Goal: Information Seeking & Learning: Compare options

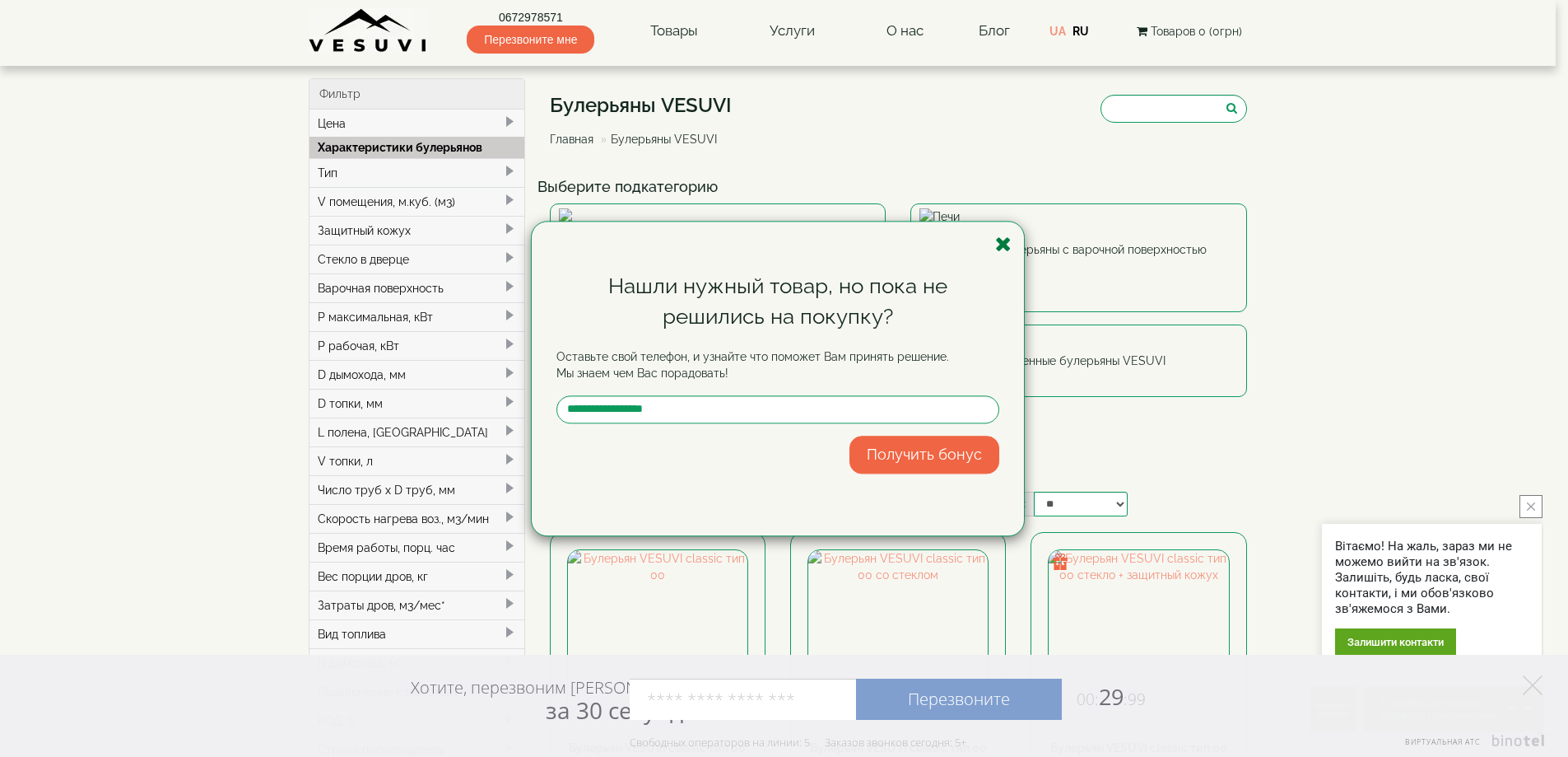
click at [1006, 244] on icon "button" at bounding box center [1003, 244] width 17 height 20
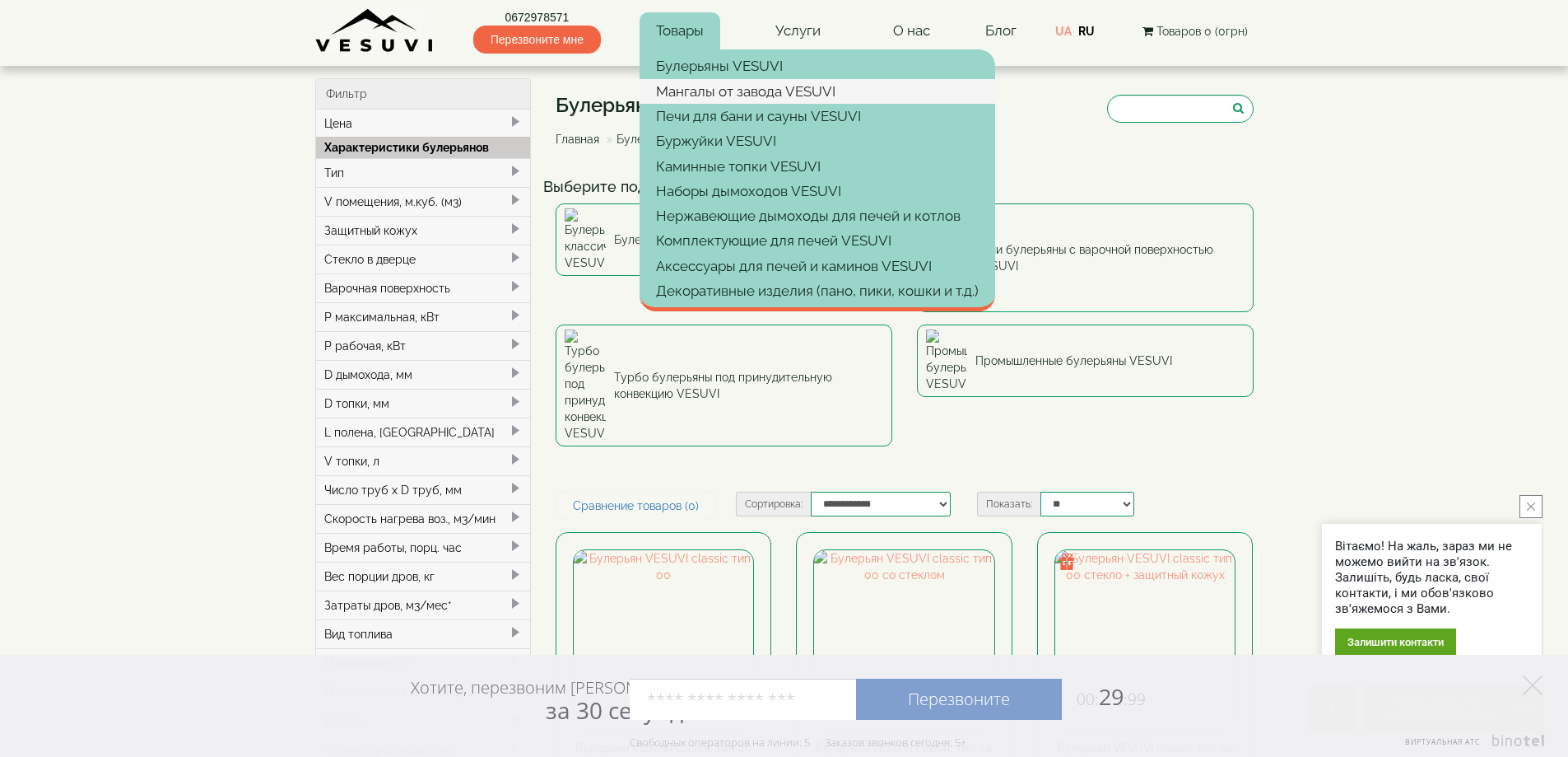
click at [707, 83] on link "Мангалы от завода VESUVI" at bounding box center [817, 91] width 356 height 24
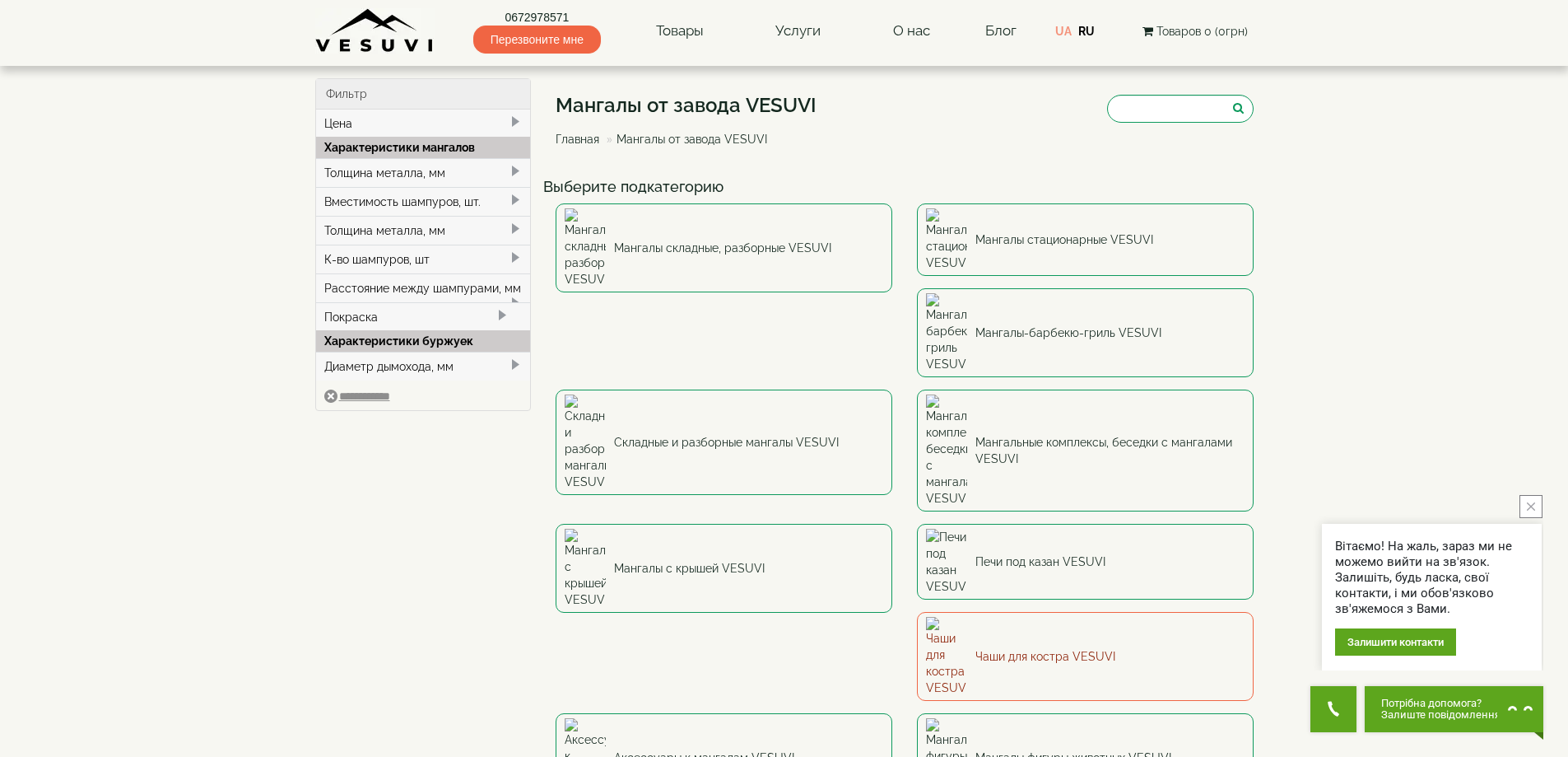
click at [1000, 611] on link "Чаши для костра VESUVI" at bounding box center [1085, 656] width 336 height 89
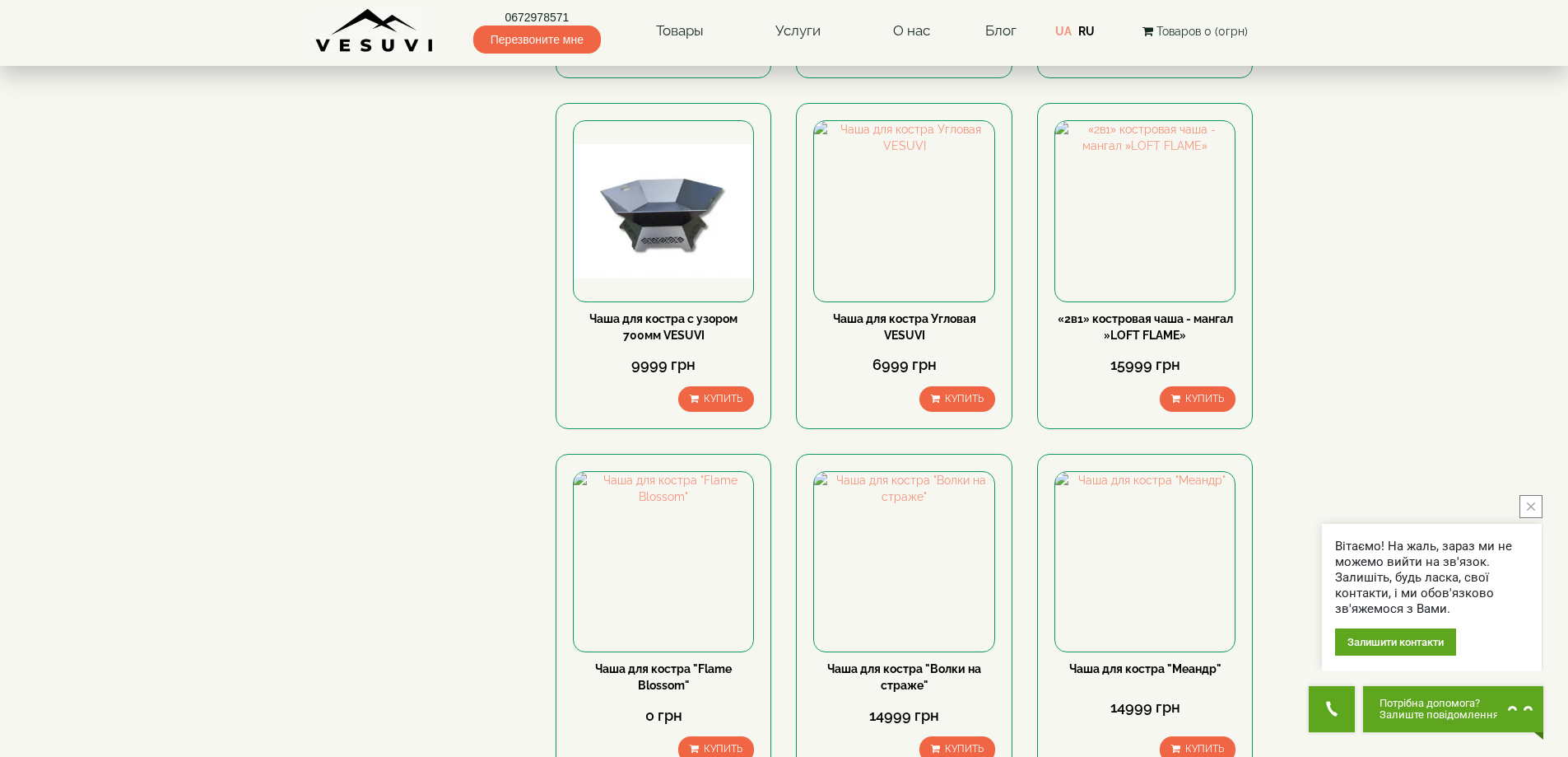
scroll to position [1382, 0]
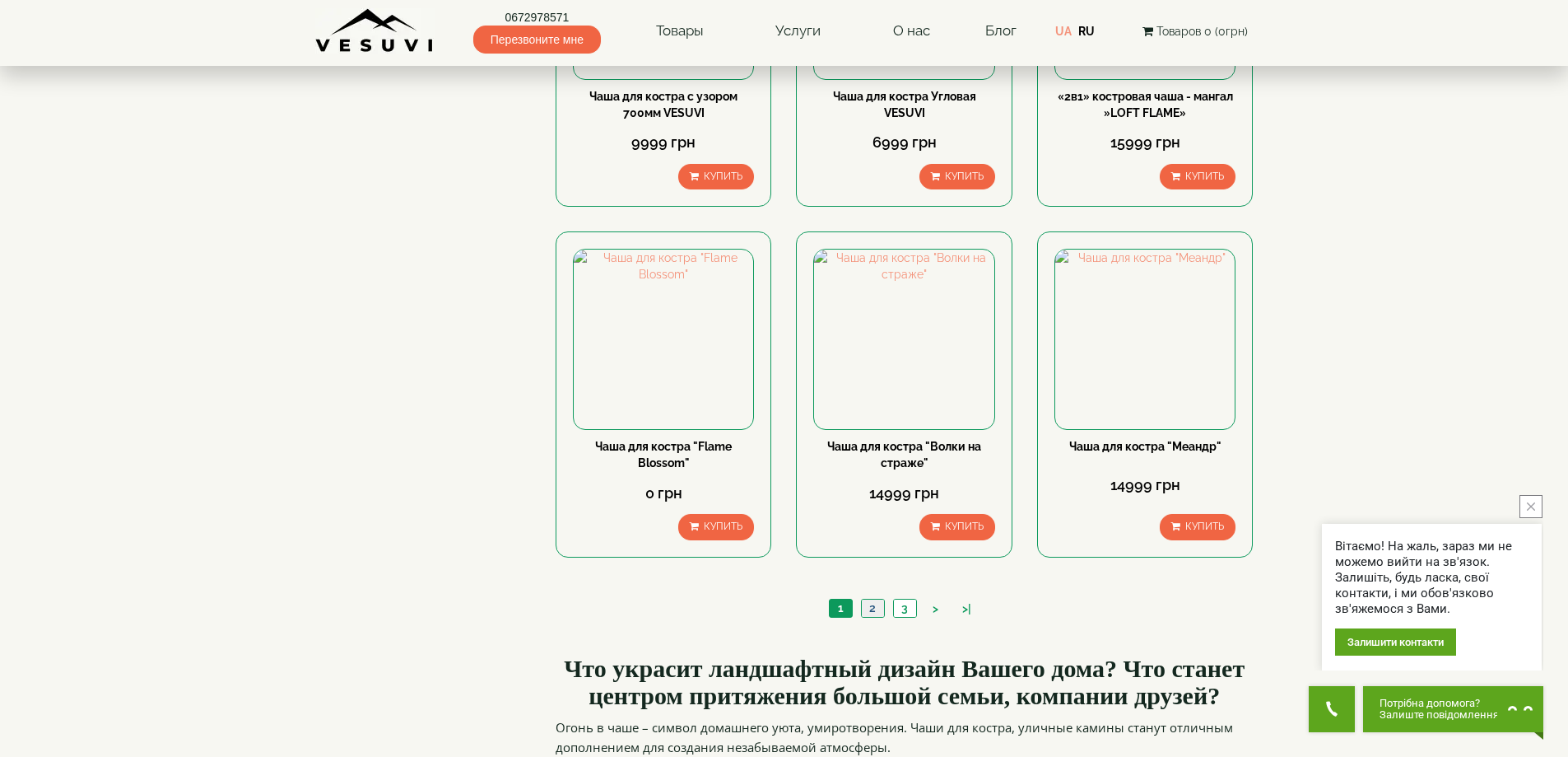
click at [875, 607] on link "2" at bounding box center [872, 608] width 23 height 18
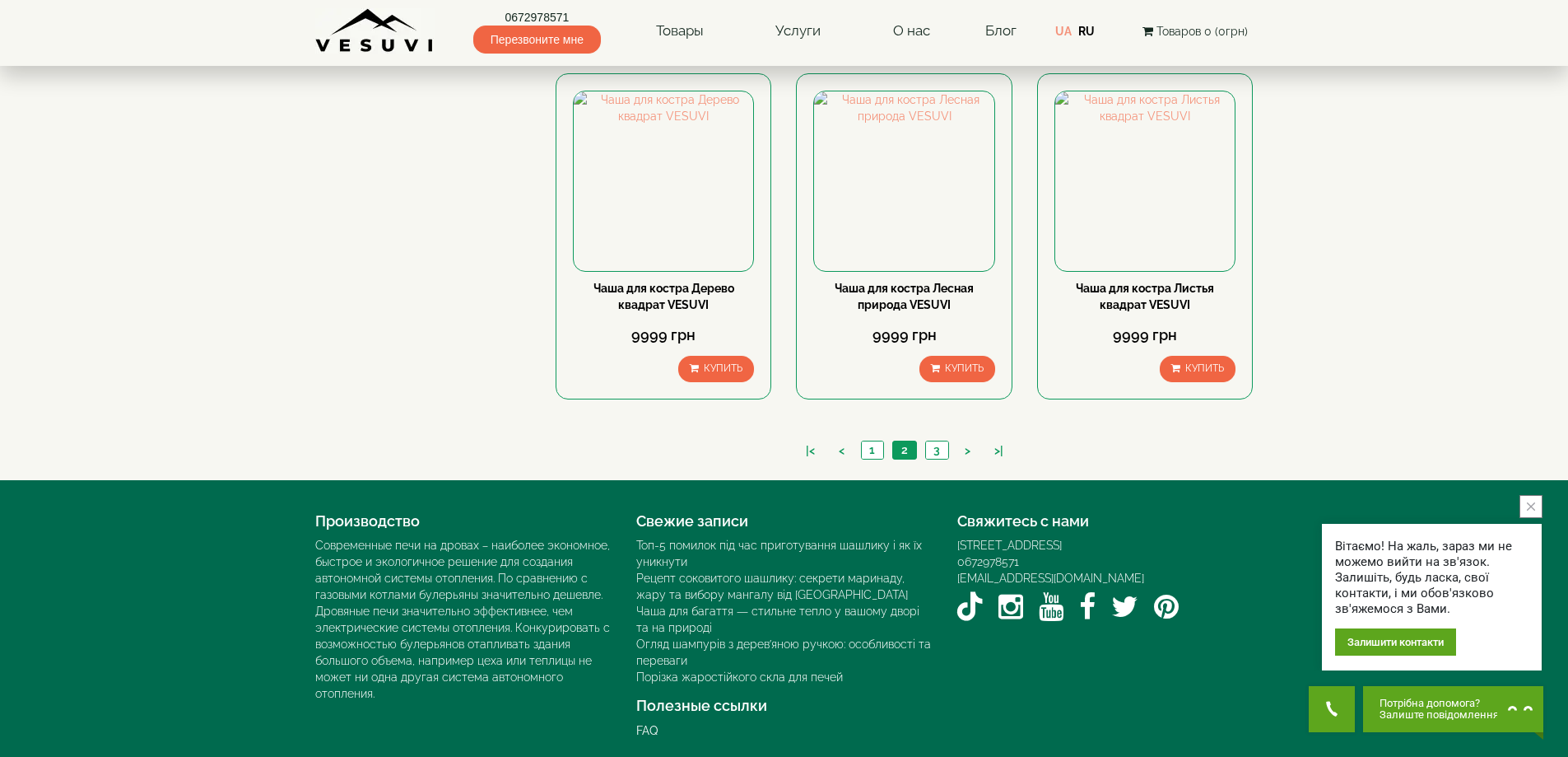
scroll to position [1546, 0]
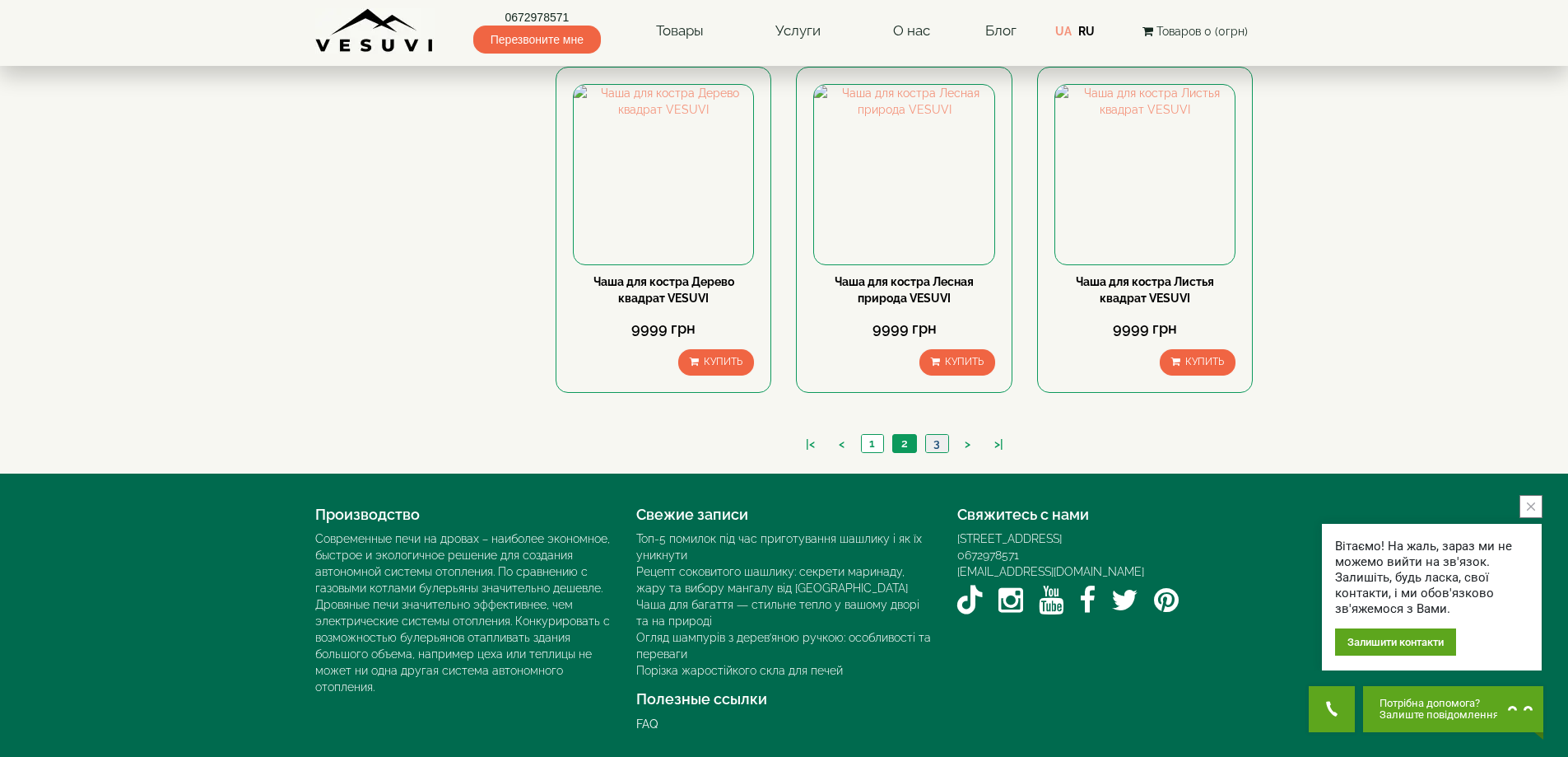
click at [937, 441] on link "3" at bounding box center [936, 443] width 23 height 18
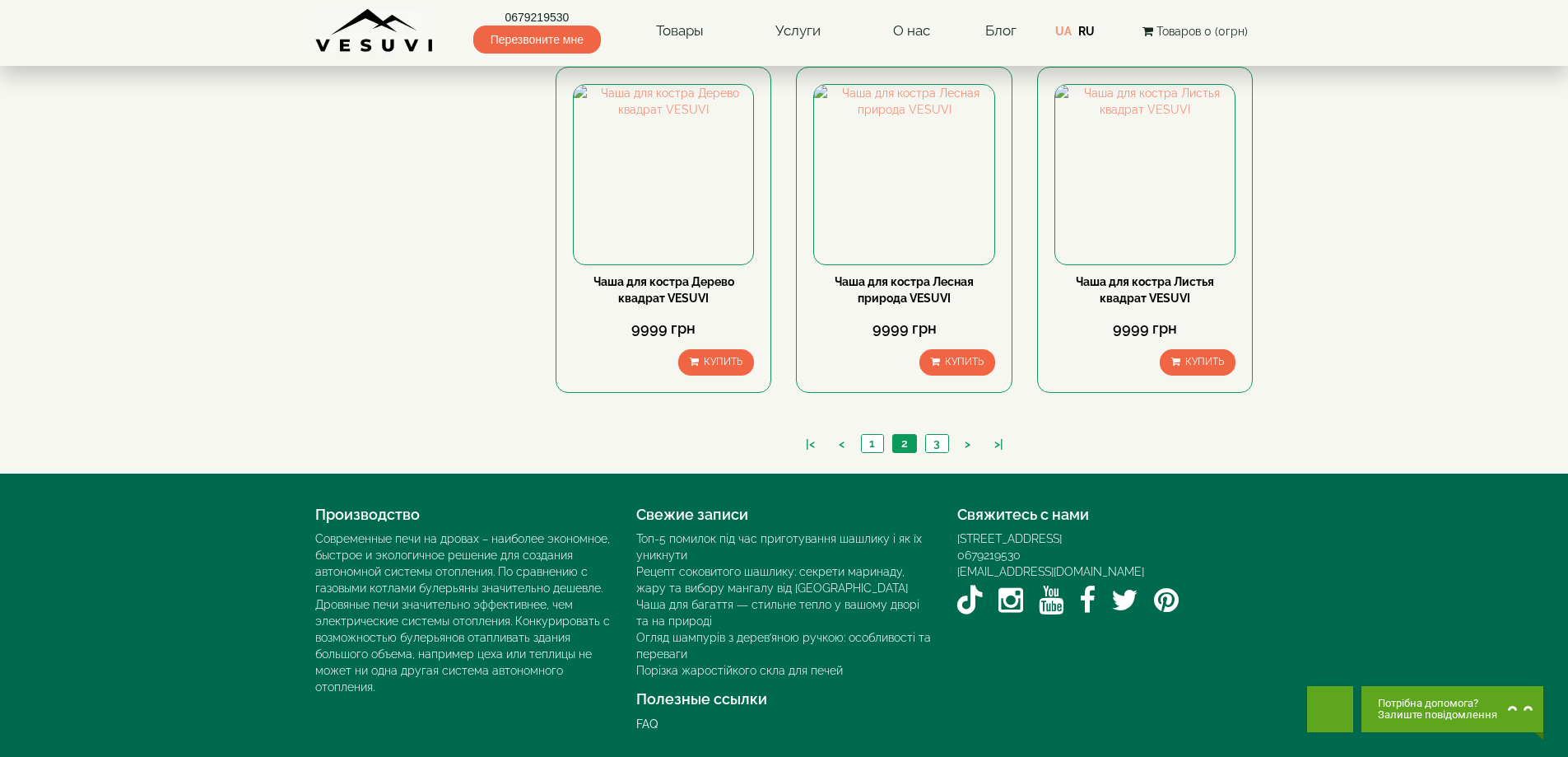
scroll to position [1546, 0]
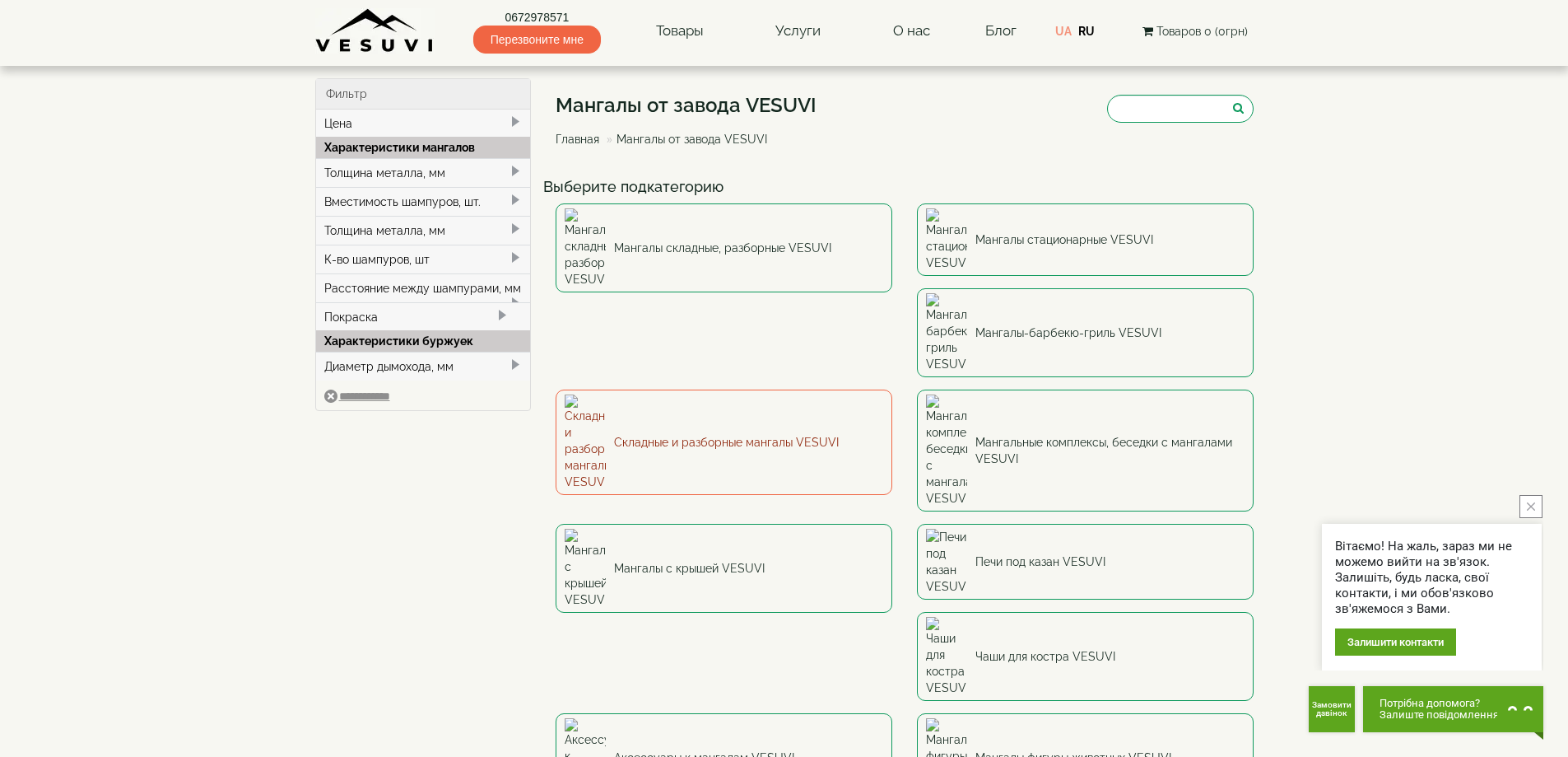
click at [892, 389] on link "Складные и разборные мангалы VESUVI" at bounding box center [724, 442] width 336 height 105
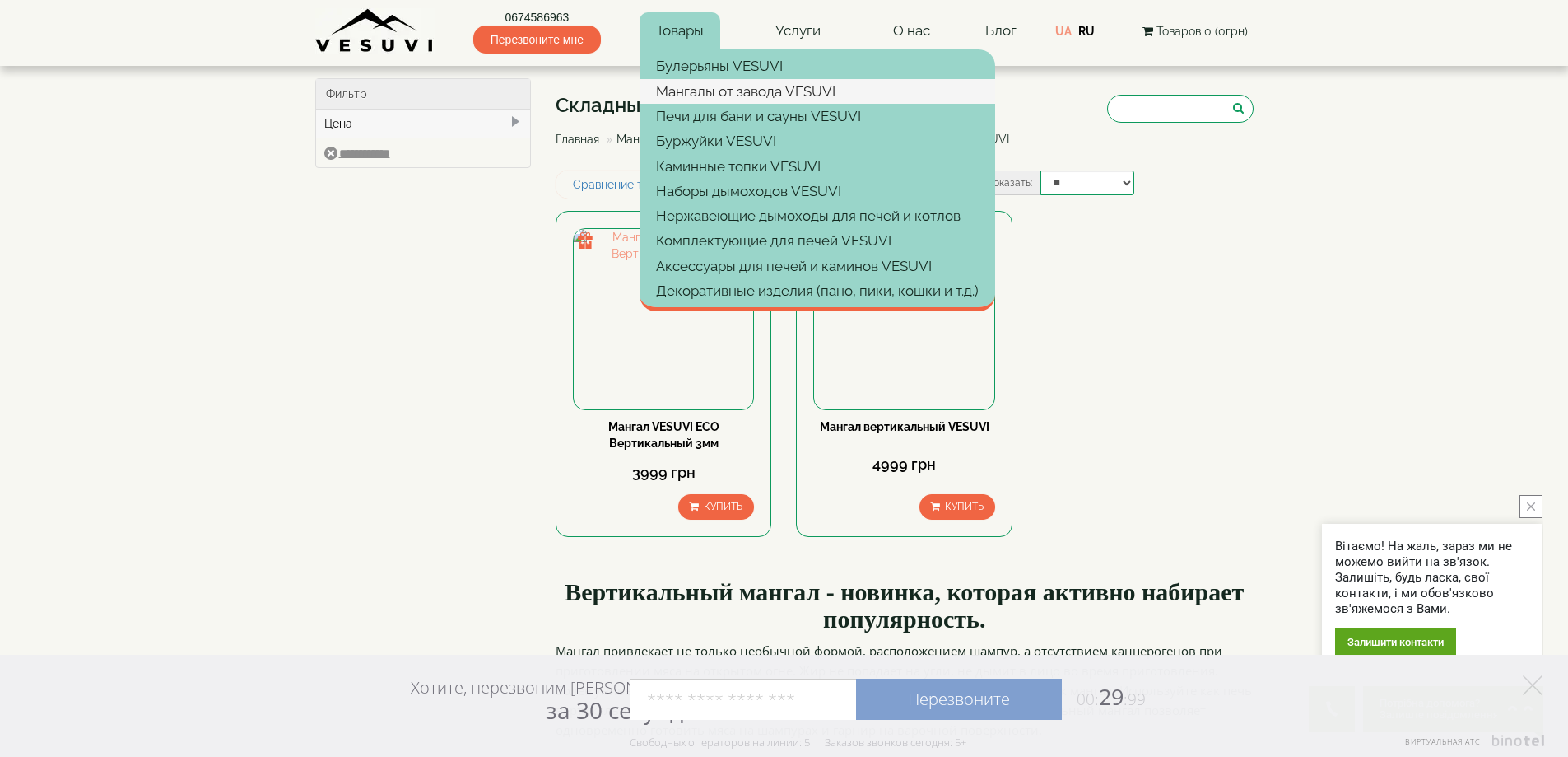
click at [702, 91] on link "Мангалы от завода VESUVI" at bounding box center [817, 91] width 356 height 24
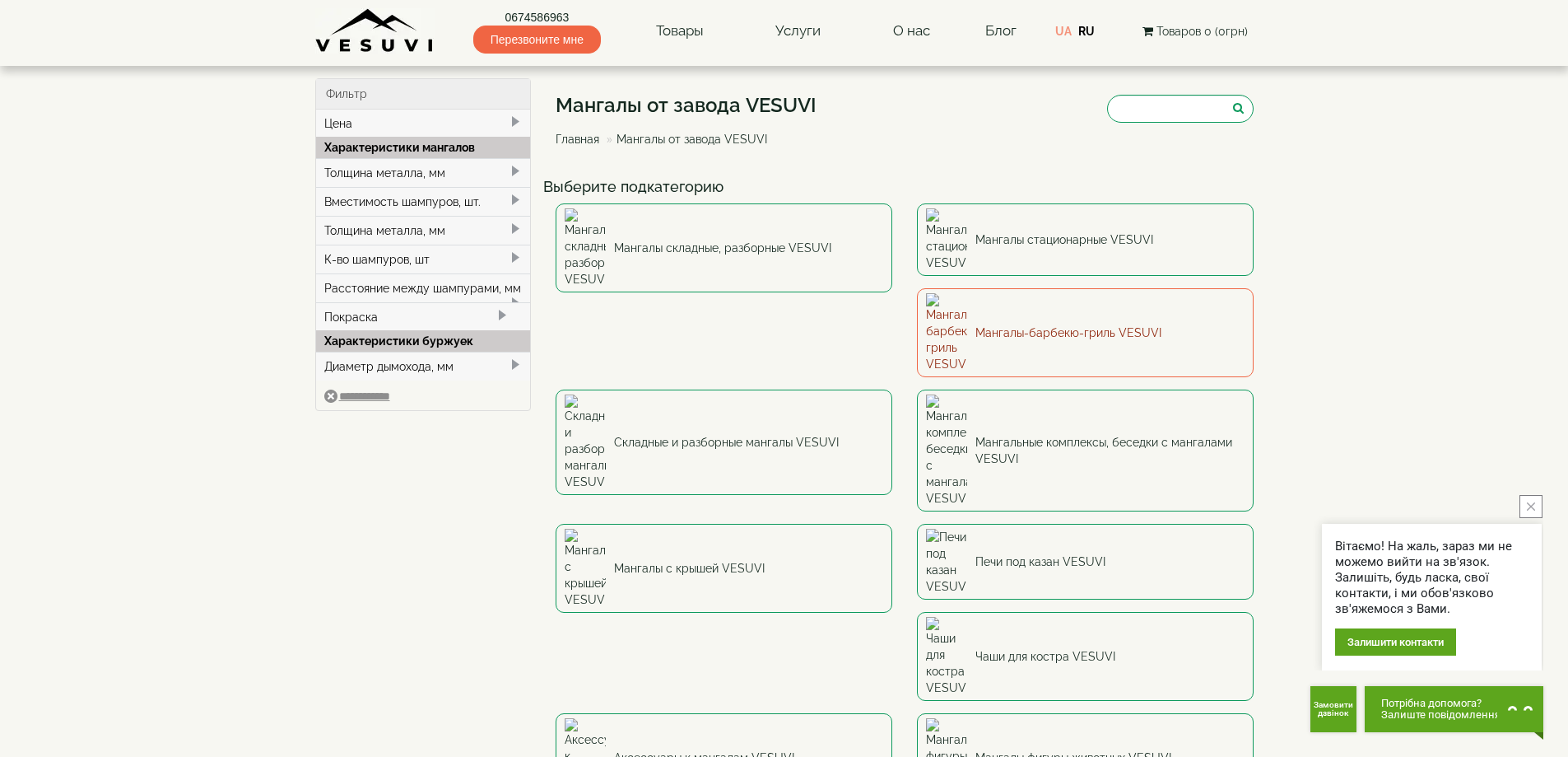
click at [916, 292] on link "Мангалы-барбекю-гриль VESUVI" at bounding box center [1085, 333] width 336 height 89
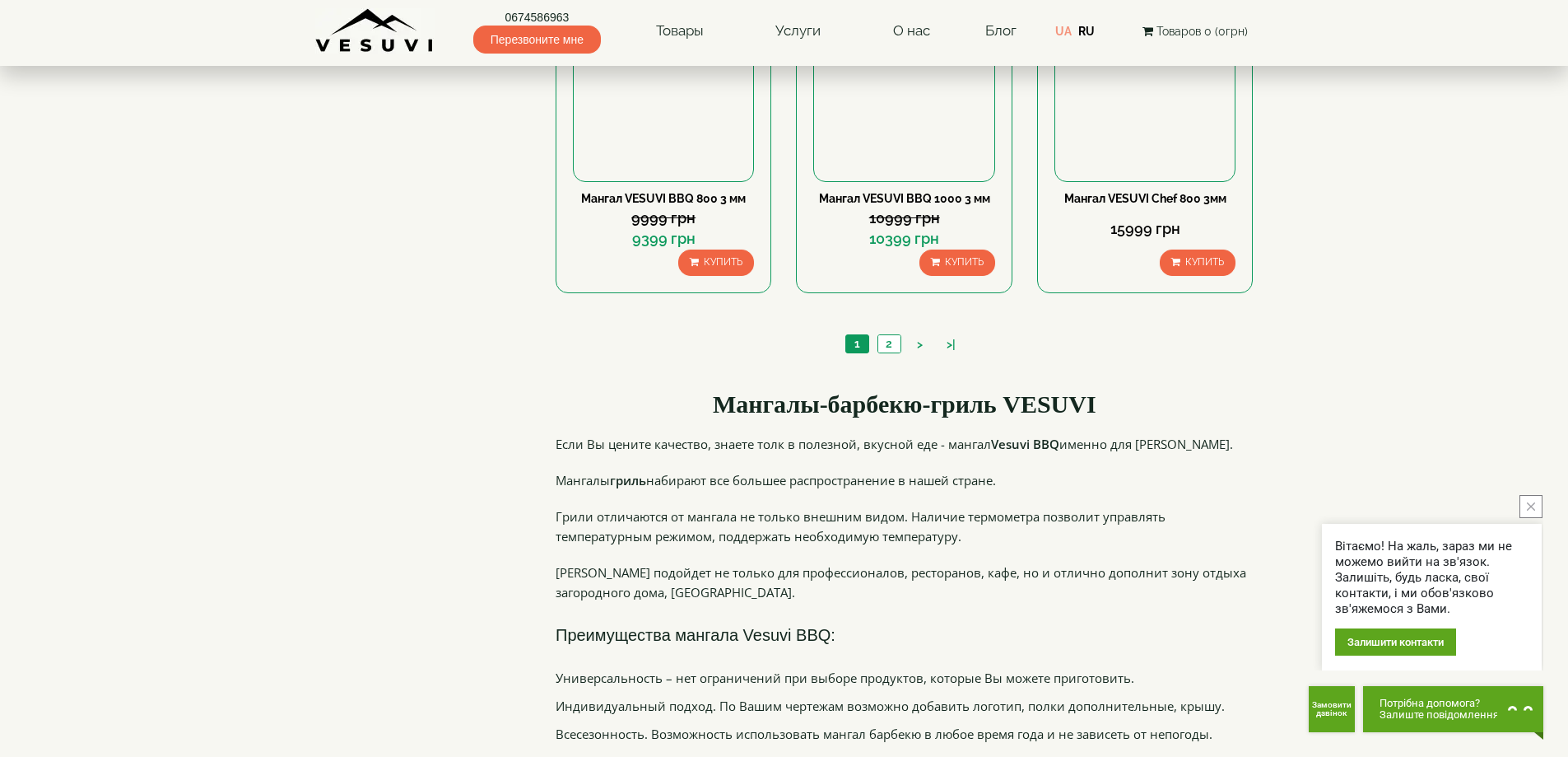
scroll to position [1647, 0]
click at [884, 345] on link "2" at bounding box center [888, 342] width 23 height 18
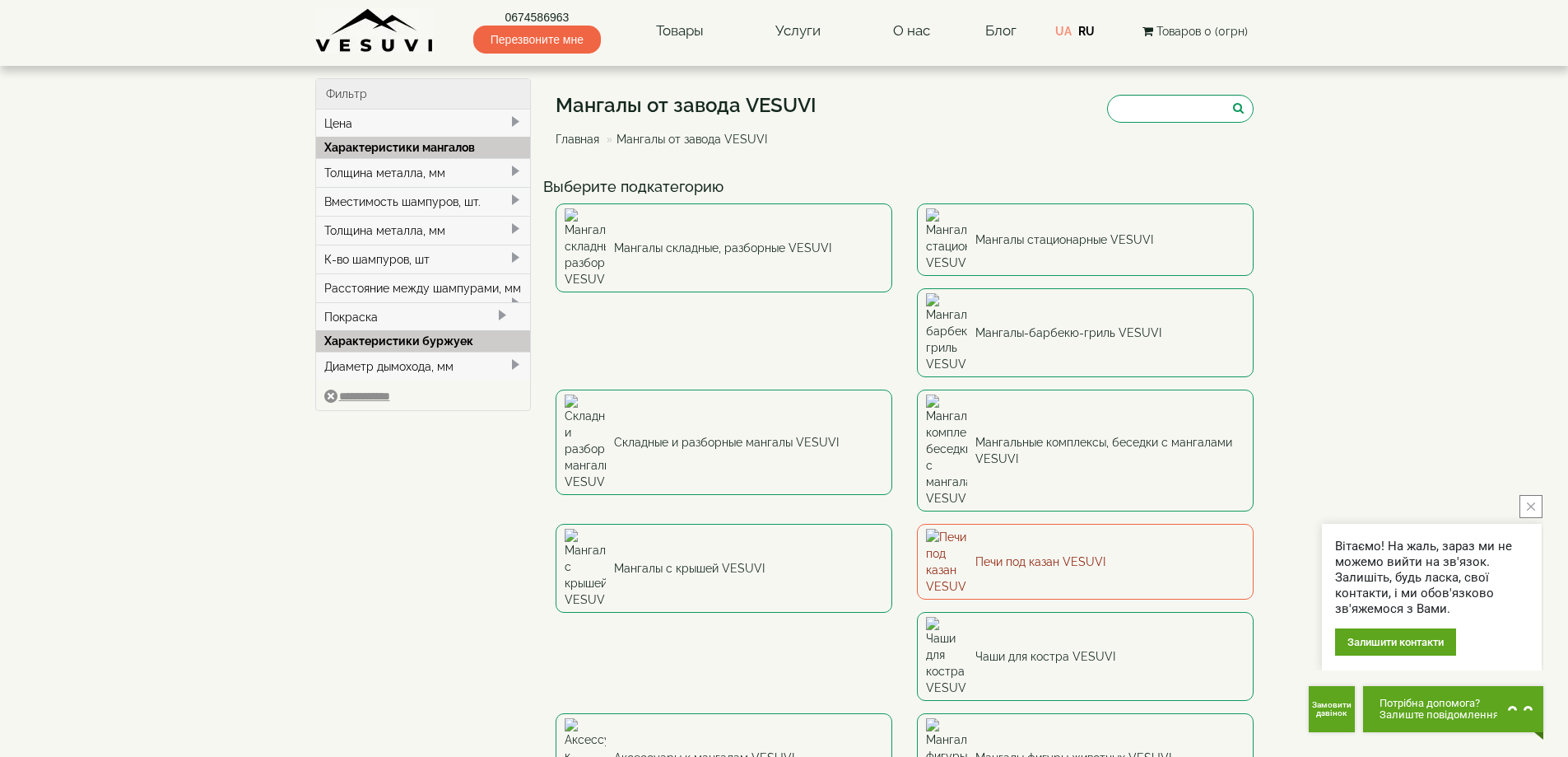
click at [916, 524] on link "Печи под казан VESUVI" at bounding box center [1085, 562] width 336 height 76
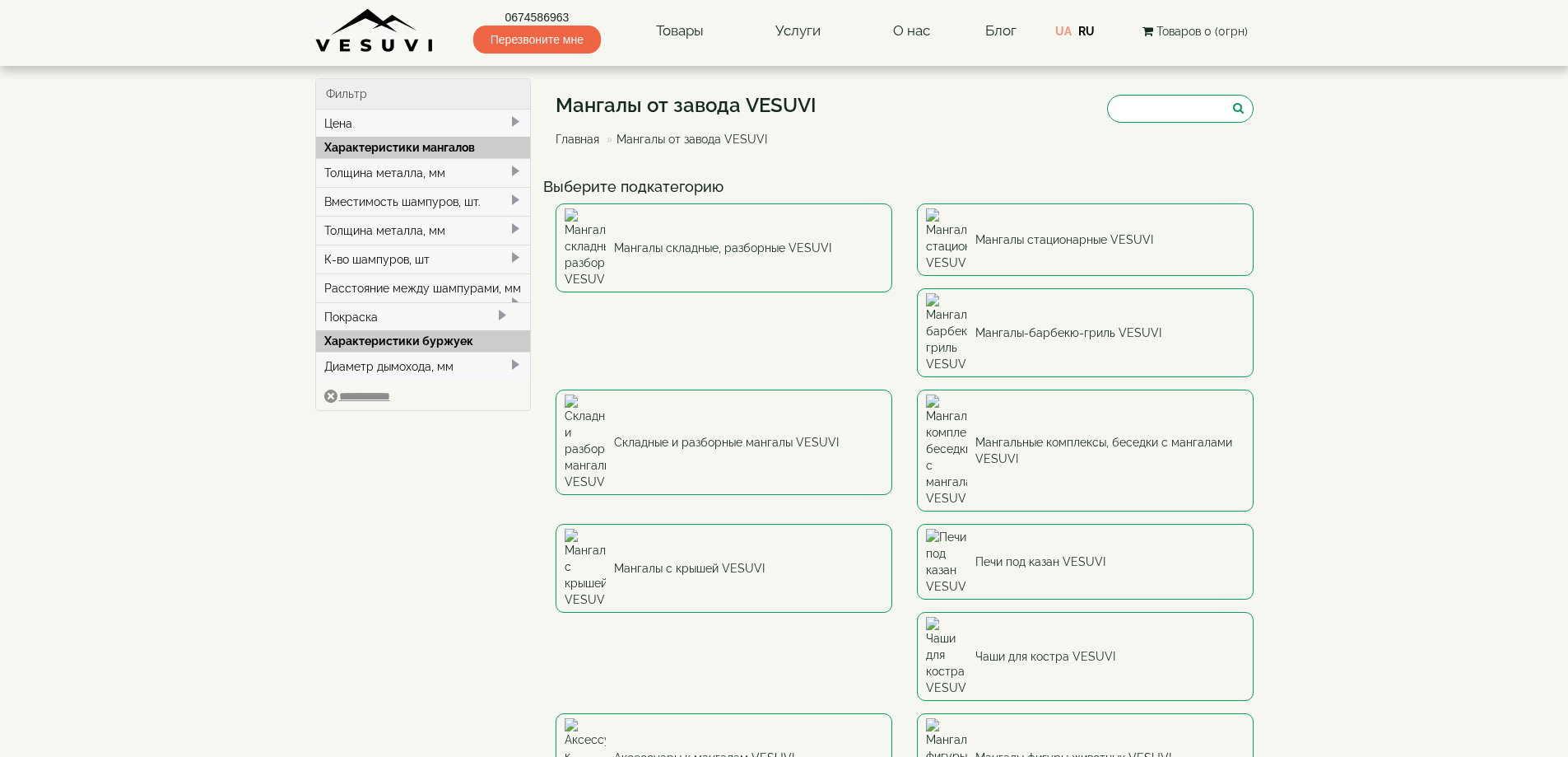
select select
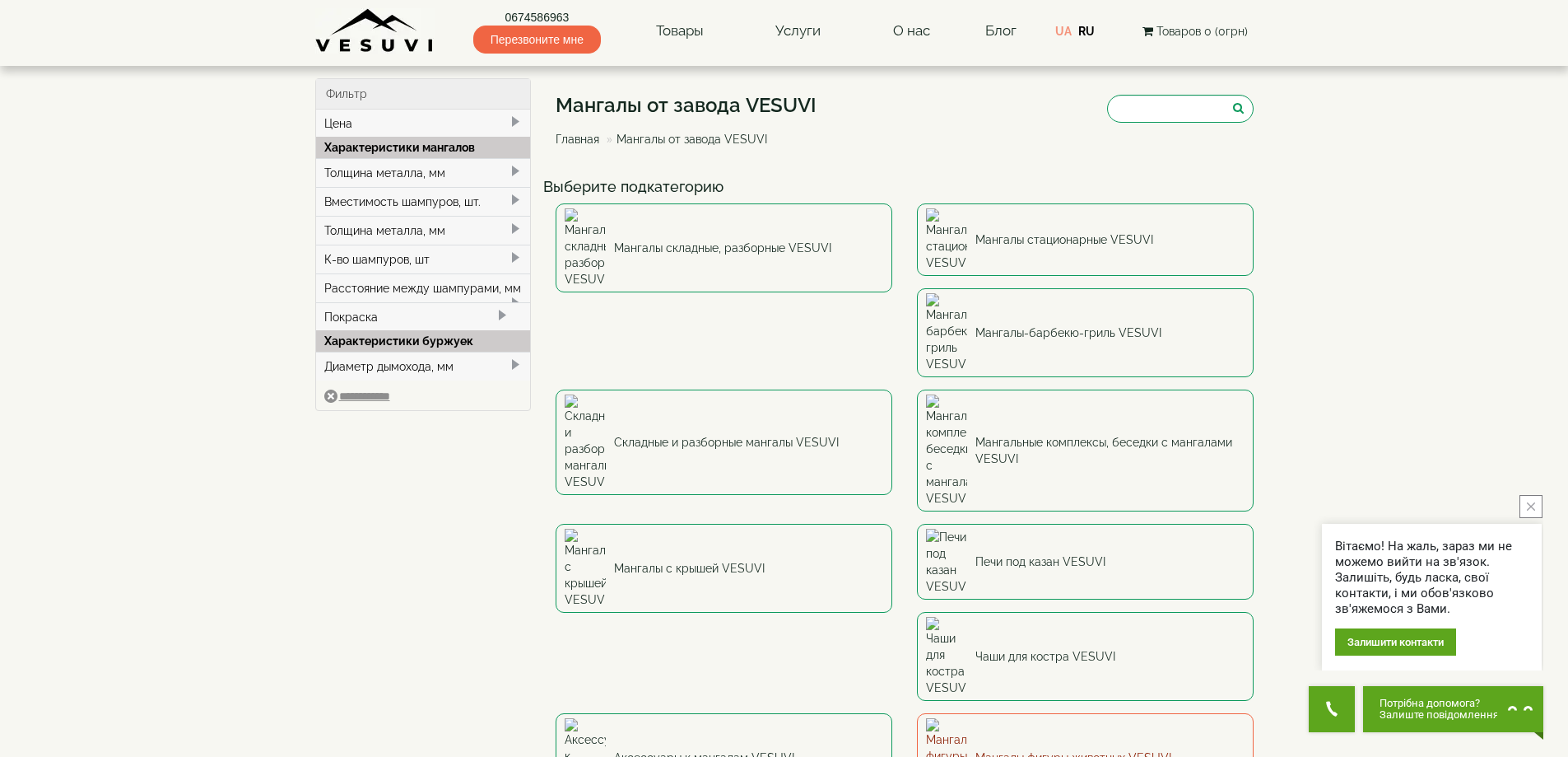
click at [1127, 713] on link "Мангалы фигуры животных VESUVI" at bounding box center [1085, 758] width 336 height 89
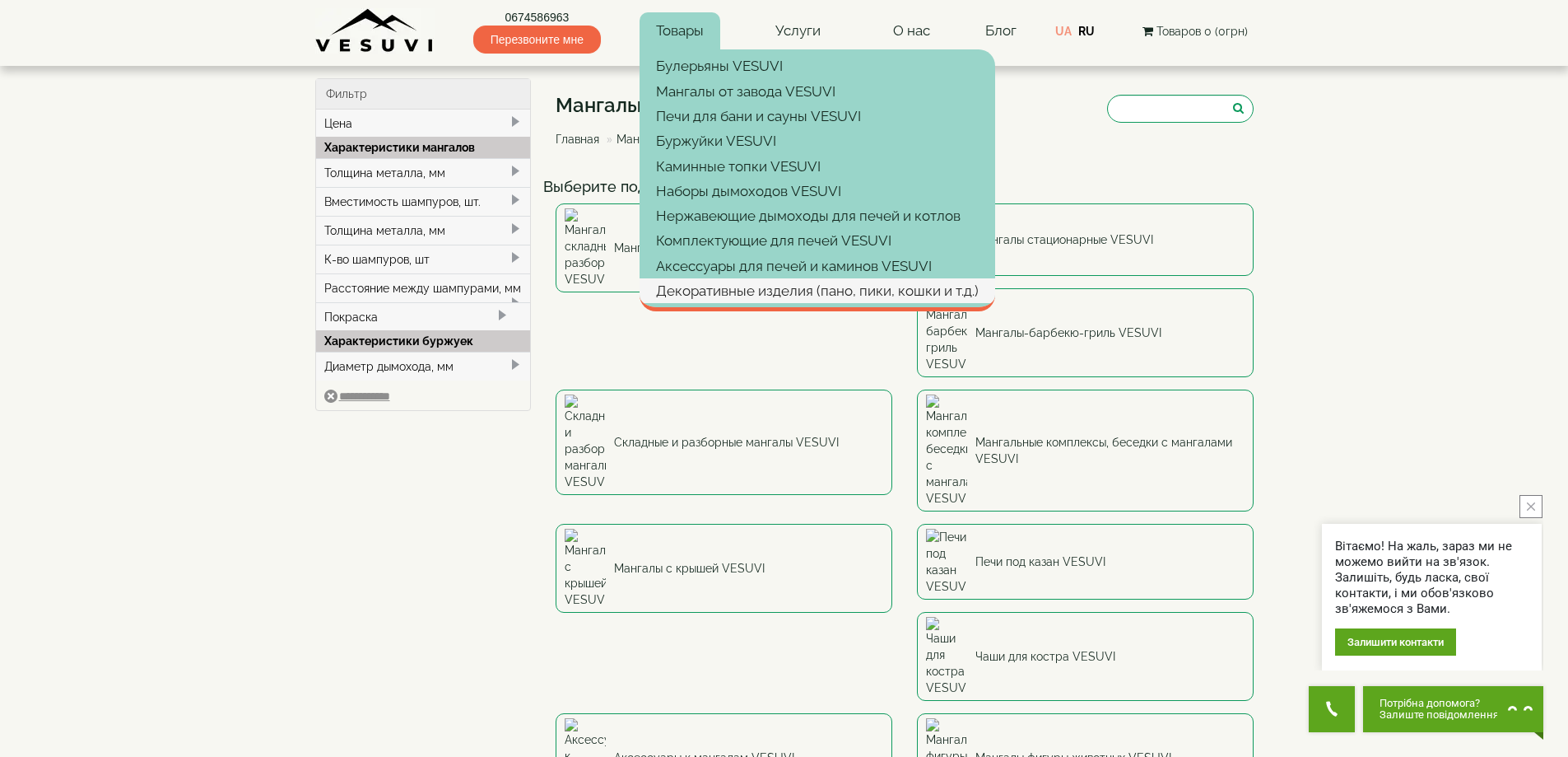
click at [812, 289] on link "Декоративные изделия (пано, пики, кошки и т.д.)" at bounding box center [817, 290] width 356 height 24
